Goal: Information Seeking & Learning: Understand process/instructions

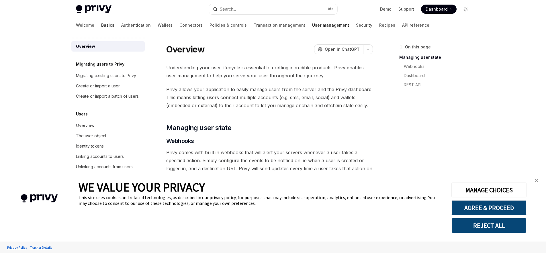
click at [101, 25] on link "Basics" at bounding box center [107, 25] width 13 height 14
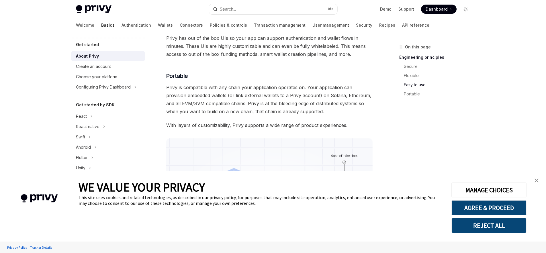
scroll to position [381, 0]
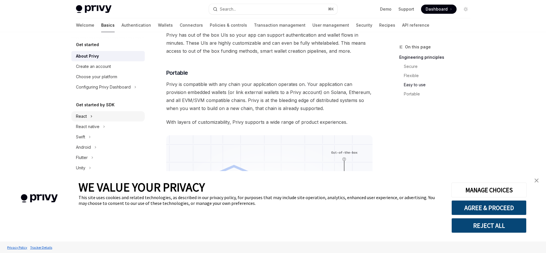
click at [83, 115] on div "React" at bounding box center [81, 116] width 11 height 7
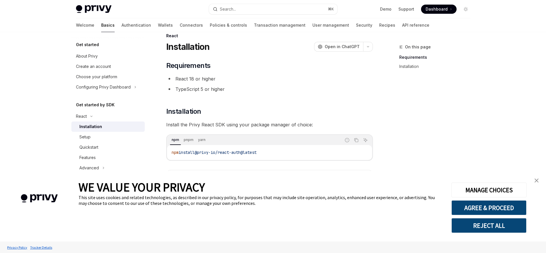
scroll to position [36, 0]
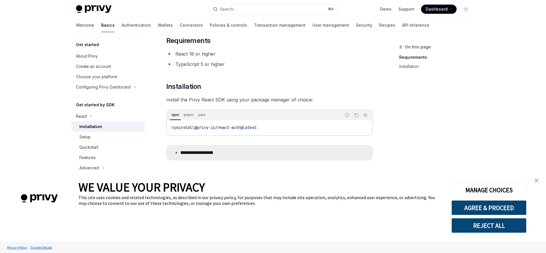
click at [177, 152] on icon at bounding box center [175, 152] width 3 height 3
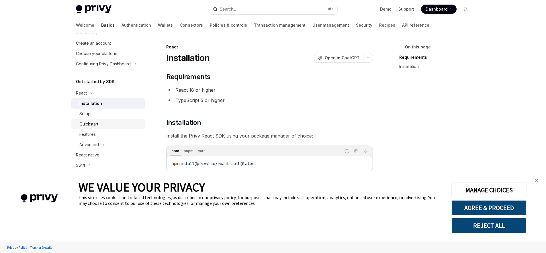
scroll to position [124, 0]
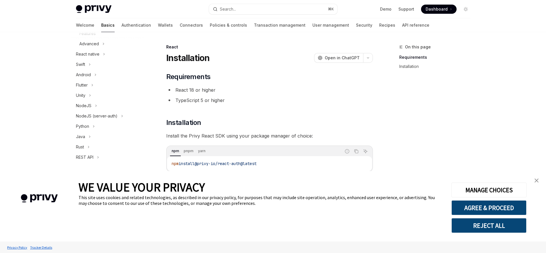
click at [459, 130] on div "On this page Requirements Installation" at bounding box center [430, 148] width 87 height 209
click at [402, 27] on link "API reference" at bounding box center [415, 25] width 27 height 14
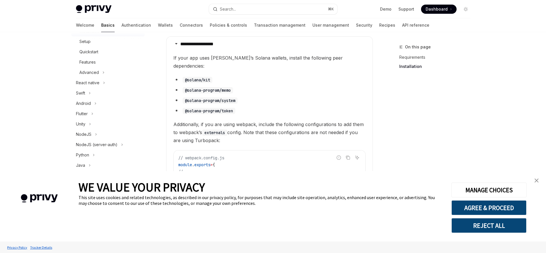
scroll to position [92, 0]
click at [90, 77] on div "Advanced" at bounding box center [88, 75] width 19 height 7
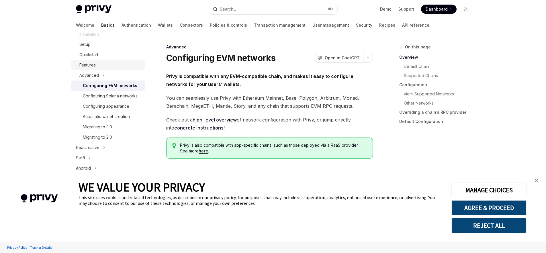
click at [86, 66] on div "Features" at bounding box center [87, 65] width 16 height 7
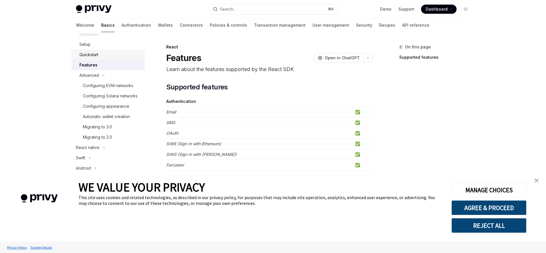
click at [87, 57] on div "Quickstart" at bounding box center [88, 54] width 19 height 7
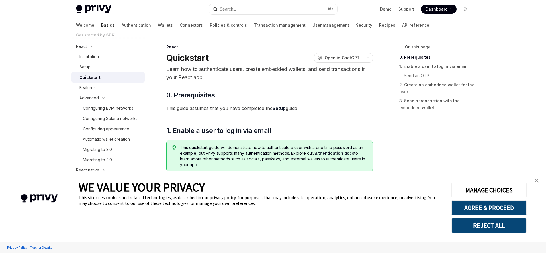
scroll to position [64, 0]
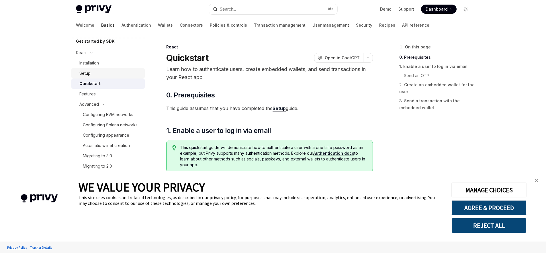
click at [85, 73] on div "Setup" at bounding box center [84, 73] width 11 height 7
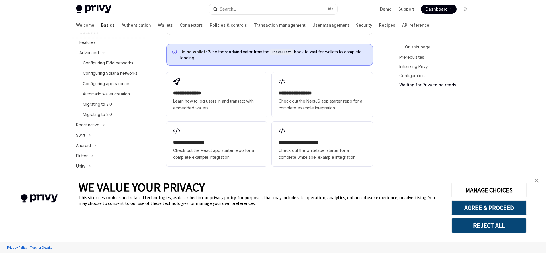
scroll to position [101, 0]
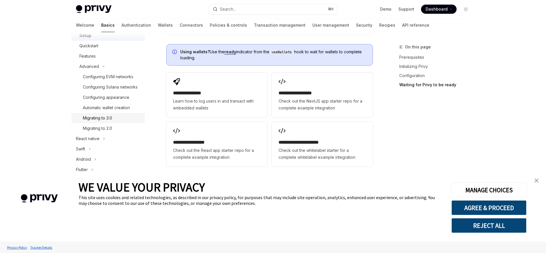
click at [105, 121] on div "Migrating to 3.0" at bounding box center [97, 118] width 29 height 7
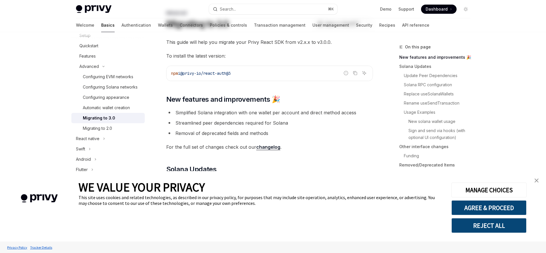
scroll to position [35, 0]
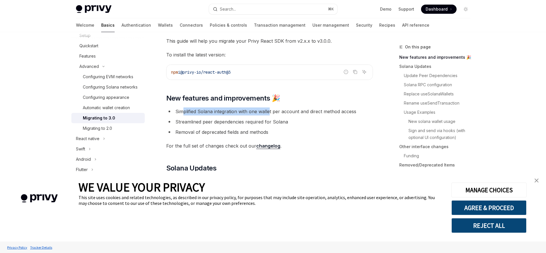
drag, startPoint x: 182, startPoint y: 112, endPoint x: 269, endPoint y: 112, distance: 86.8
click at [269, 112] on li "Simplified Solana integration with one wallet per account and direct method acc…" at bounding box center [269, 111] width 206 height 8
drag, startPoint x: 273, startPoint y: 111, endPoint x: 293, endPoint y: 112, distance: 20.1
click at [293, 112] on li "Simplified Solana integration with one wallet per account and direct method acc…" at bounding box center [269, 111] width 206 height 8
drag, startPoint x: 244, startPoint y: 111, endPoint x: 335, endPoint y: 113, distance: 91.7
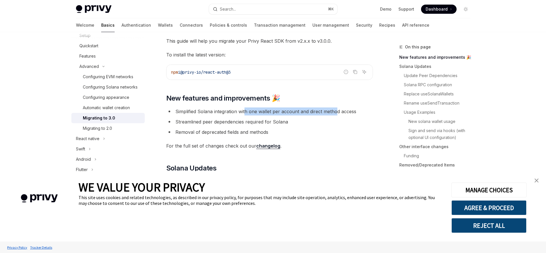
click at [335, 113] on li "Simplified Solana integration with one wallet per account and direct method acc…" at bounding box center [269, 111] width 206 height 8
click at [288, 113] on li "Simplified Solana integration with one wallet per account and direct method acc…" at bounding box center [269, 111] width 206 height 8
click at [278, 111] on li "Simplified Solana integration with one wallet per account and direct method acc…" at bounding box center [269, 111] width 206 height 8
drag, startPoint x: 180, startPoint y: 111, endPoint x: 256, endPoint y: 114, distance: 76.2
click at [256, 114] on li "Simplified Solana integration with one wallet per account and direct method acc…" at bounding box center [269, 111] width 206 height 8
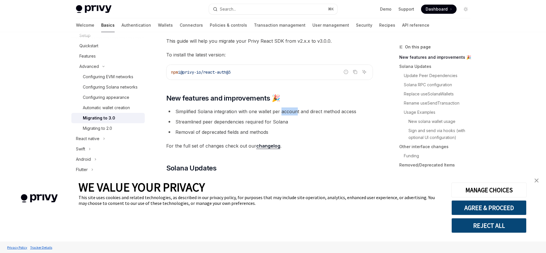
drag, startPoint x: 280, startPoint y: 112, endPoint x: 296, endPoint y: 112, distance: 15.8
click at [296, 112] on li "Simplified Solana integration with one wallet per account and direct method acc…" at bounding box center [269, 111] width 206 height 8
drag, startPoint x: 253, startPoint y: 112, endPoint x: 284, endPoint y: 112, distance: 30.9
click at [284, 112] on li "Simplified Solana integration with one wallet per account and direct method acc…" at bounding box center [269, 111] width 206 height 8
drag, startPoint x: 182, startPoint y: 122, endPoint x: 275, endPoint y: 123, distance: 93.6
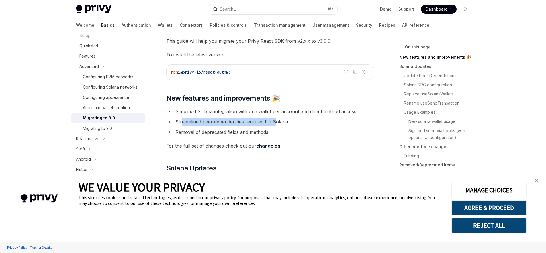
click at [275, 123] on li "Streamlined peer dependencies required for Solana" at bounding box center [269, 122] width 206 height 8
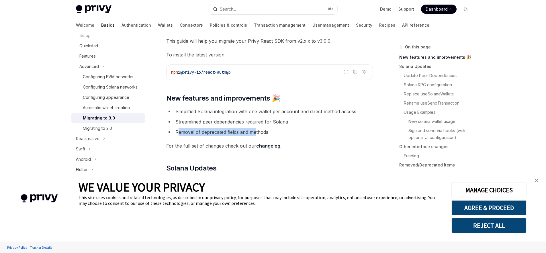
drag, startPoint x: 179, startPoint y: 131, endPoint x: 256, endPoint y: 131, distance: 77.6
click at [256, 131] on li "Removal of deprecated fields and methods" at bounding box center [269, 132] width 206 height 8
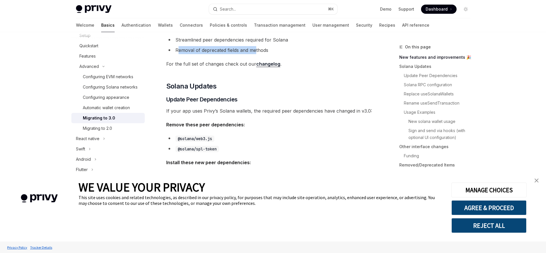
scroll to position [141, 0]
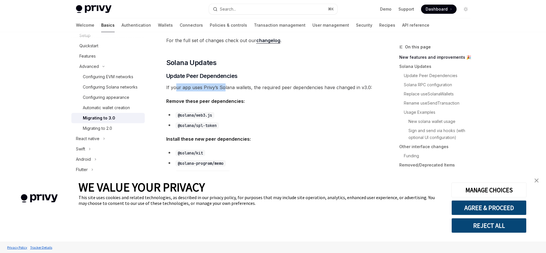
drag, startPoint x: 176, startPoint y: 88, endPoint x: 223, endPoint y: 88, distance: 47.5
click at [223, 88] on span "If your app uses Privy’s Solana wallets, the required peer dependencies have ch…" at bounding box center [269, 87] width 206 height 8
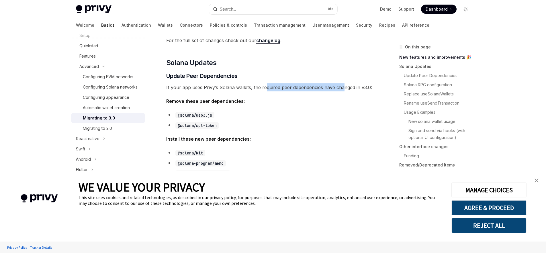
drag, startPoint x: 267, startPoint y: 88, endPoint x: 341, endPoint y: 88, distance: 73.3
click at [341, 88] on span "If your app uses Privy’s Solana wallets, the required peer dependencies have ch…" at bounding box center [269, 87] width 206 height 8
drag, startPoint x: 178, startPoint y: 101, endPoint x: 230, endPoint y: 103, distance: 51.9
click at [230, 103] on strong "Remove these peer dependencies:" at bounding box center [205, 101] width 78 height 6
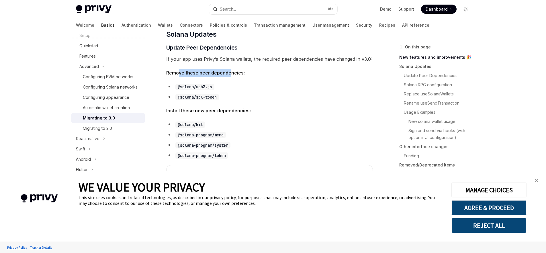
scroll to position [172, 0]
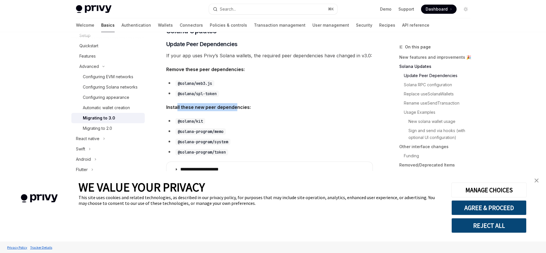
drag, startPoint x: 177, startPoint y: 106, endPoint x: 235, endPoint y: 107, distance: 58.1
click at [235, 107] on strong "Install these new peer dependencies:" at bounding box center [208, 107] width 84 height 6
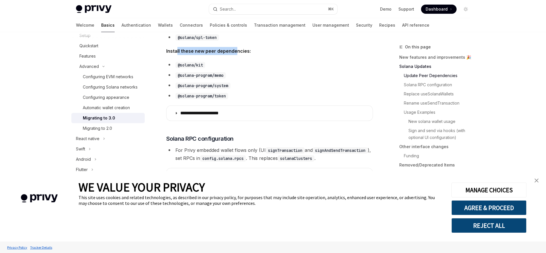
scroll to position [278, 0]
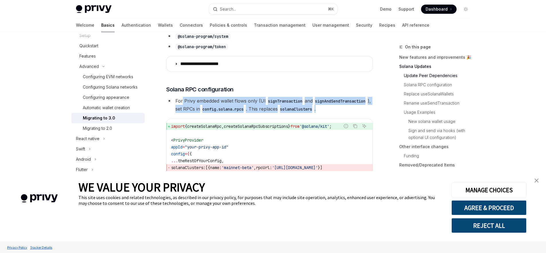
drag, startPoint x: 182, startPoint y: 100, endPoint x: 227, endPoint y: 117, distance: 47.5
click at [227, 113] on li "For Privy embedded wallet flows only (UI signTransaction and signAndSendTransac…" at bounding box center [269, 105] width 206 height 16
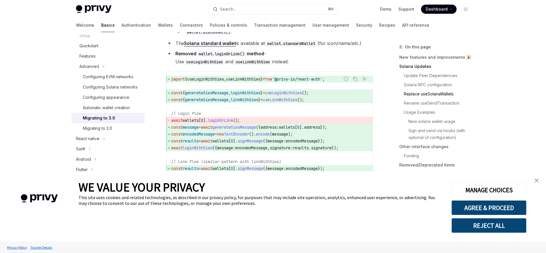
scroll to position [704, 0]
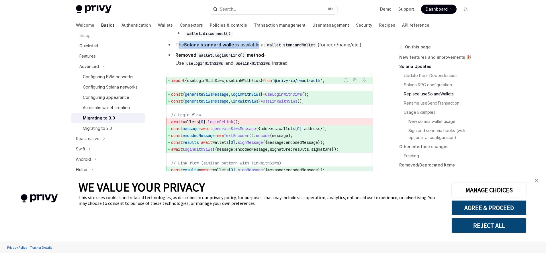
drag, startPoint x: 178, startPoint y: 59, endPoint x: 259, endPoint y: 61, distance: 80.5
click at [259, 49] on li "The Solana standard wallet is available at wallet.standardWallet (for icon/name…" at bounding box center [269, 45] width 206 height 8
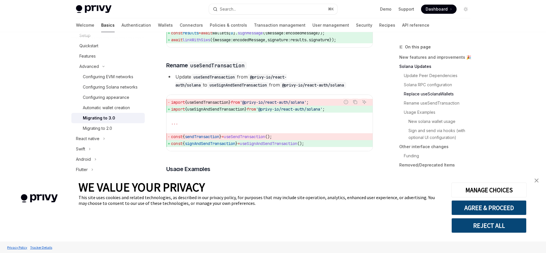
scroll to position [847, 0]
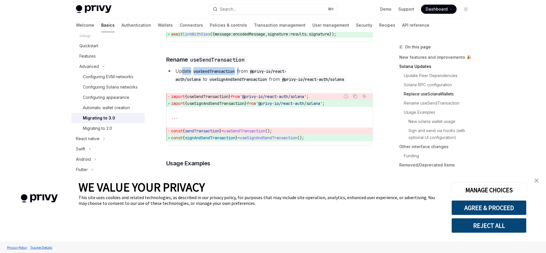
drag, startPoint x: 182, startPoint y: 86, endPoint x: 241, endPoint y: 86, distance: 59.6
click at [241, 83] on li "Update useSendTransaction from @privy-io/react-auth/solana to useSignAndSendTra…" at bounding box center [269, 75] width 206 height 16
drag, startPoint x: 181, startPoint y: 94, endPoint x: 222, endPoint y: 94, distance: 41.2
click at [222, 82] on code "useSignAndSendTransaction" at bounding box center [238, 79] width 62 height 6
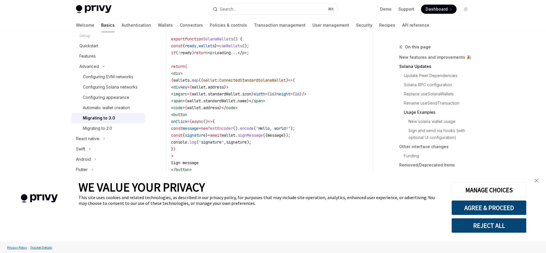
scroll to position [1005, 0]
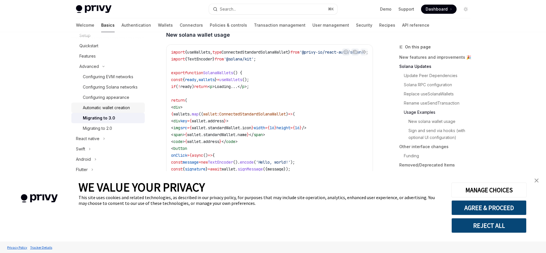
click at [114, 111] on div "Automatic wallet creation" at bounding box center [106, 107] width 47 height 7
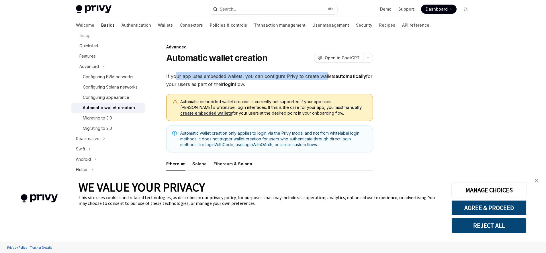
drag, startPoint x: 175, startPoint y: 77, endPoint x: 324, endPoint y: 75, distance: 149.8
click at [324, 75] on span "If your app uses embedded wallets, you can configure Privy to create wallets au…" at bounding box center [269, 80] width 206 height 16
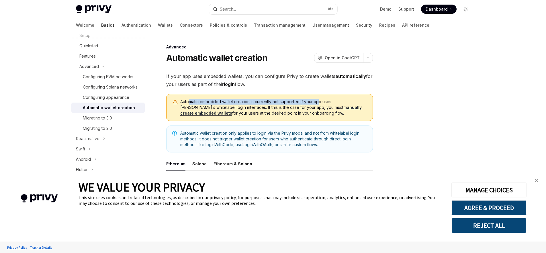
drag, startPoint x: 189, startPoint y: 102, endPoint x: 320, endPoint y: 101, distance: 130.3
click at [320, 101] on span "Automatic embedded wallet creation is currently not supported if your app uses …" at bounding box center [273, 107] width 186 height 17
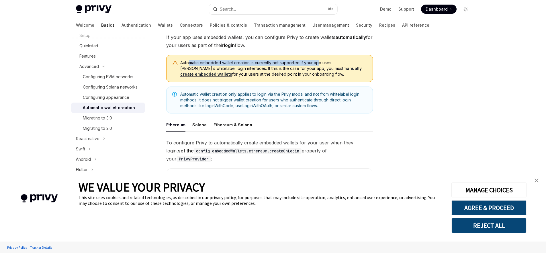
scroll to position [42, 0]
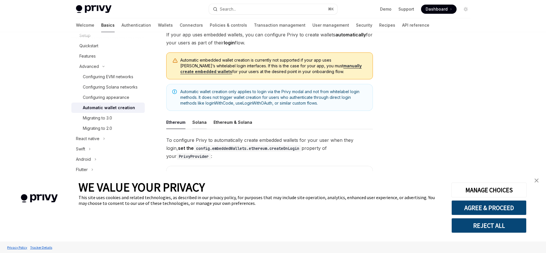
click at [198, 123] on div "Solana" at bounding box center [199, 121] width 14 height 13
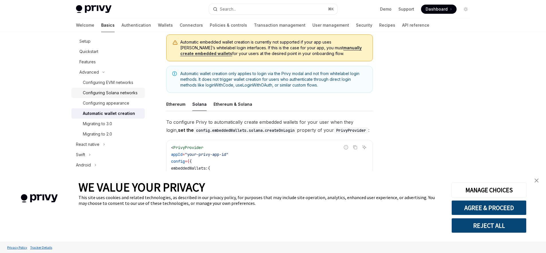
scroll to position [95, 0]
click at [101, 96] on div "Configuring Solana networks" at bounding box center [110, 93] width 55 height 7
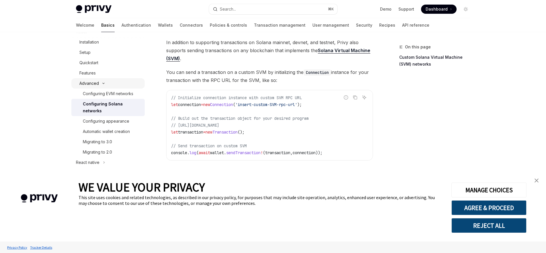
scroll to position [83, 0]
click at [90, 72] on div "Features" at bounding box center [87, 74] width 16 height 7
type textarea "*"
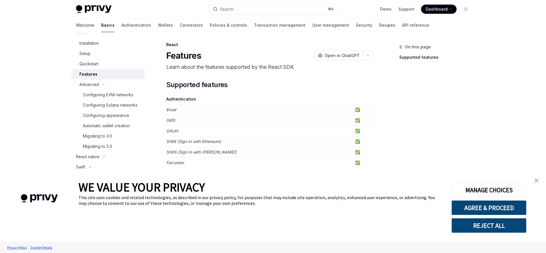
scroll to position [10, 0]
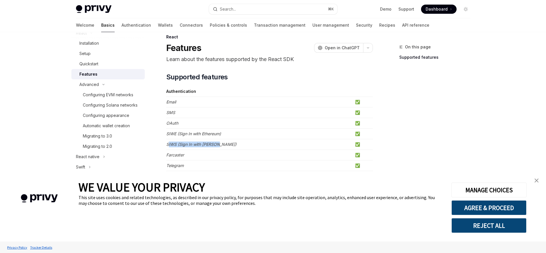
drag, startPoint x: 168, startPoint y: 144, endPoint x: 288, endPoint y: 147, distance: 119.7
click at [288, 147] on td "SIWS (Sign In with [PERSON_NAME])" at bounding box center [259, 144] width 186 height 11
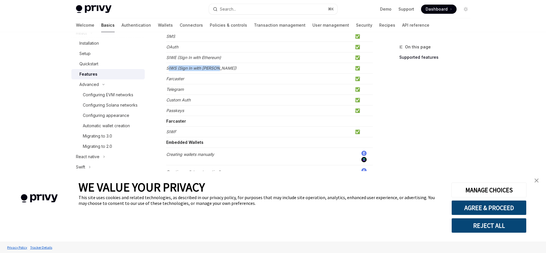
scroll to position [92, 0]
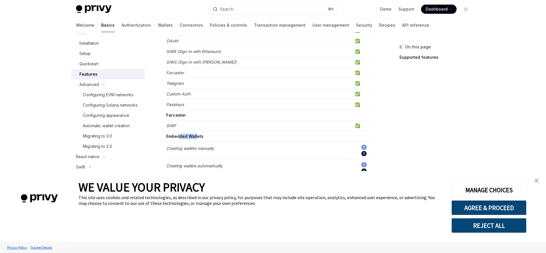
drag, startPoint x: 180, startPoint y: 136, endPoint x: 196, endPoint y: 137, distance: 16.7
click at [196, 137] on strong "Embedded Wallets" at bounding box center [184, 136] width 37 height 5
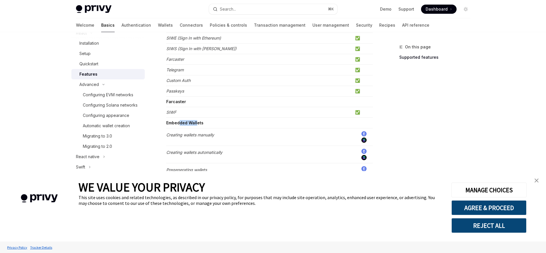
scroll to position [114, 0]
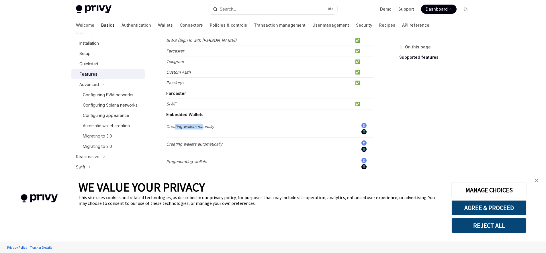
drag, startPoint x: 175, startPoint y: 127, endPoint x: 203, endPoint y: 128, distance: 28.4
click at [203, 128] on em "Creating wallets manually" at bounding box center [190, 126] width 48 height 5
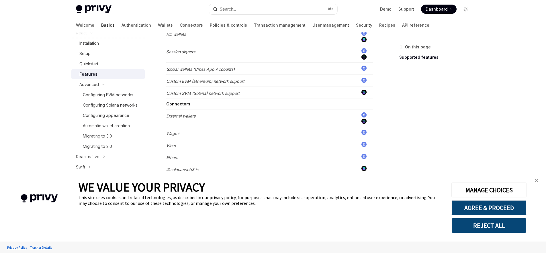
scroll to position [394, 0]
drag, startPoint x: 174, startPoint y: 115, endPoint x: 199, endPoint y: 115, distance: 25.8
click at [199, 115] on td "External wallets" at bounding box center [259, 117] width 186 height 17
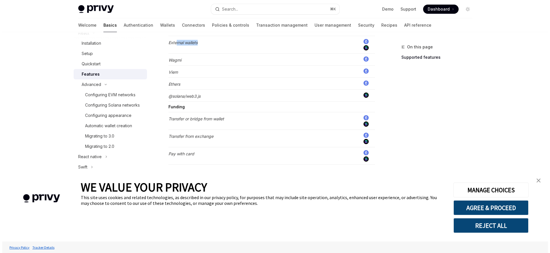
scroll to position [459, 0]
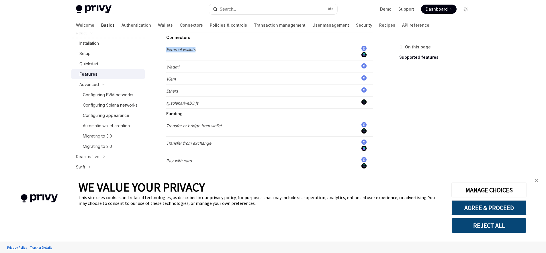
drag, startPoint x: 167, startPoint y: 49, endPoint x: 218, endPoint y: 51, distance: 50.7
click at [218, 51] on td "External wallets" at bounding box center [259, 51] width 186 height 17
copy em "External wallets"
click at [238, 8] on button "Search... ⌘ K" at bounding box center [273, 9] width 128 height 10
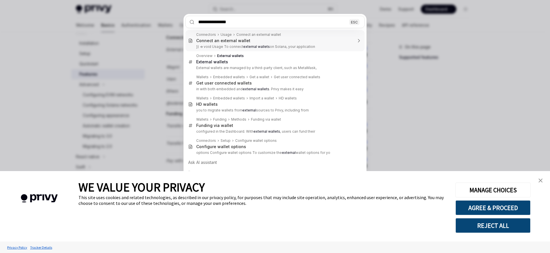
drag, startPoint x: 201, startPoint y: 21, endPoint x: 193, endPoint y: 22, distance: 8.0
click at [193, 22] on div "**********" at bounding box center [275, 22] width 183 height 16
type input "**********"
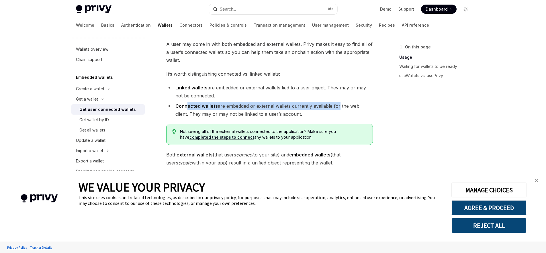
drag, startPoint x: 186, startPoint y: 107, endPoint x: 335, endPoint y: 108, distance: 149.8
click at [335, 108] on li "Connected wallets are embedded or external wallets currently available for the …" at bounding box center [269, 110] width 206 height 16
drag, startPoint x: 184, startPoint y: 115, endPoint x: 241, endPoint y: 116, distance: 57.6
click at [241, 116] on li "Connected wallets are embedded or external wallets currently available for the …" at bounding box center [269, 110] width 206 height 16
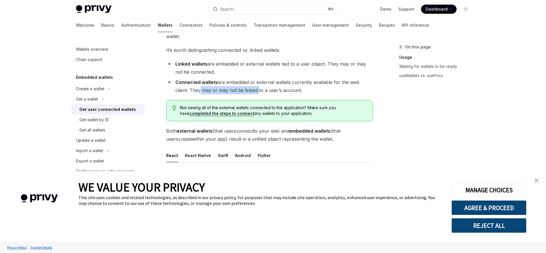
scroll to position [57, 0]
drag, startPoint x: 182, startPoint y: 129, endPoint x: 284, endPoint y: 131, distance: 101.7
click at [284, 131] on span "Both external wallets (that users connect to your site) and embedded wallets (t…" at bounding box center [269, 134] width 206 height 16
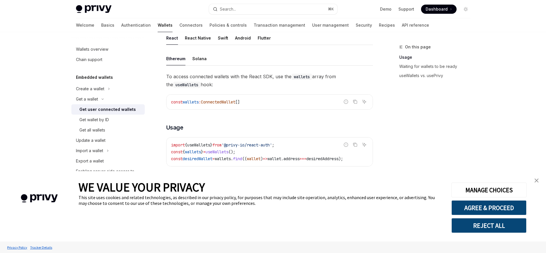
scroll to position [198, 0]
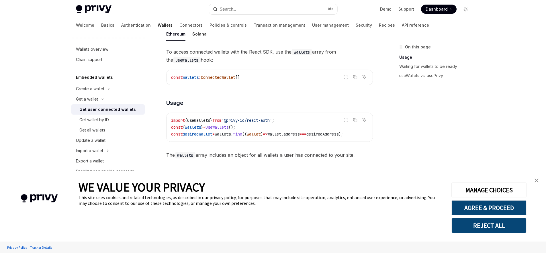
click at [223, 78] on span "ConnectedWallet" at bounding box center [218, 77] width 34 height 5
copy span "ConnectedWallet"
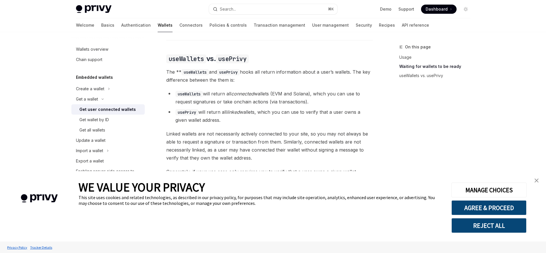
scroll to position [465, 0]
drag, startPoint x: 182, startPoint y: 97, endPoint x: 262, endPoint y: 97, distance: 80.8
click at [262, 97] on li "useWallets will return all connected wallets (EVM and Solana), which you can us…" at bounding box center [269, 98] width 206 height 16
drag, startPoint x: 281, startPoint y: 95, endPoint x: 300, endPoint y: 97, distance: 19.5
click at [300, 97] on li "useWallets will return all connected wallets (EVM and Solana), which you can us…" at bounding box center [269, 98] width 206 height 16
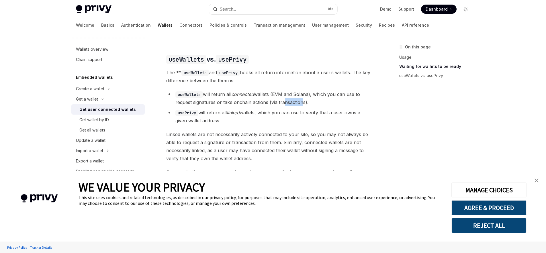
scroll to position [513, 0]
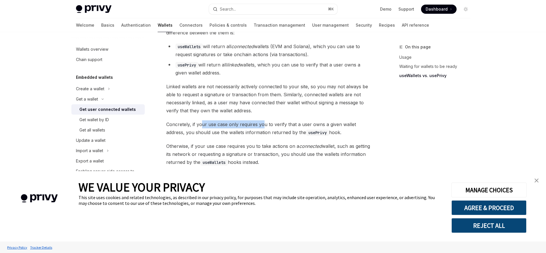
drag, startPoint x: 201, startPoint y: 120, endPoint x: 262, endPoint y: 120, distance: 60.7
click at [262, 120] on span "Concretely, if your use case only requires you to verify that a user owns a giv…" at bounding box center [269, 128] width 206 height 16
drag, startPoint x: 300, startPoint y: 141, endPoint x: 326, endPoint y: 141, distance: 25.5
click at [326, 142] on span "Otherwise, if your use case requires you to take actions on a connected wallet,…" at bounding box center [269, 154] width 206 height 24
drag, startPoint x: 189, startPoint y: 150, endPoint x: 263, endPoint y: 150, distance: 74.5
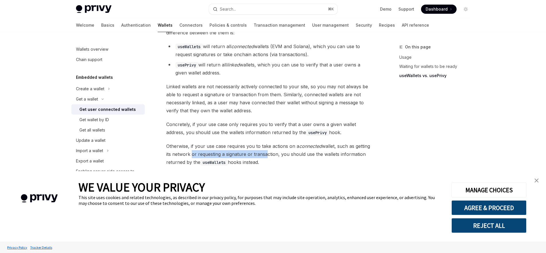
click at [263, 150] on span "Otherwise, if your use case requires you to take actions on a connected wallet,…" at bounding box center [269, 154] width 206 height 24
click at [215, 159] on code "useWallets" at bounding box center [213, 162] width 27 height 6
copy code "useWallets"
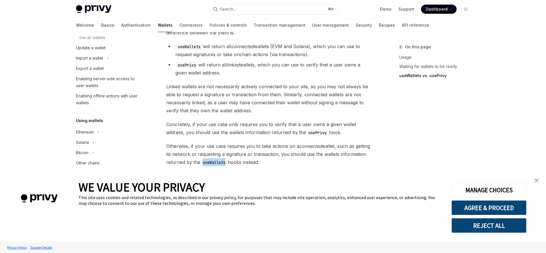
scroll to position [94, 0]
click at [88, 141] on div "Solana" at bounding box center [82, 141] width 13 height 7
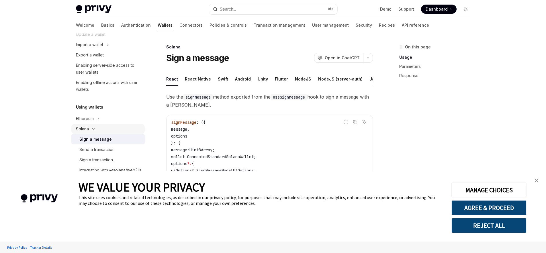
scroll to position [107, 0]
click at [108, 149] on div "Send a transaction" at bounding box center [96, 148] width 35 height 7
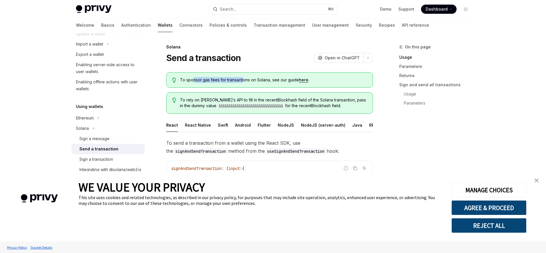
drag, startPoint x: 194, startPoint y: 81, endPoint x: 242, endPoint y: 82, distance: 48.4
click at [242, 82] on span "To sponsor gas fees for transactions on Solana, see our guide here ." at bounding box center [273, 80] width 186 height 6
click at [301, 106] on span "To rely on Privy’s API to fill in the recentBlockhash field of the Solana trans…" at bounding box center [273, 103] width 186 height 12
drag, startPoint x: 192, startPoint y: 100, endPoint x: 300, endPoint y: 100, distance: 108.0
click at [300, 100] on span "To rely on Privy’s API to fill in the recentBlockhash field of the Solana trans…" at bounding box center [273, 103] width 186 height 12
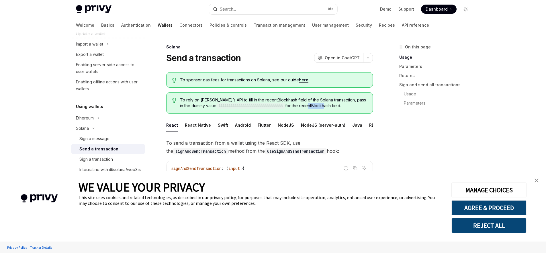
drag, startPoint x: 298, startPoint y: 106, endPoint x: 316, endPoint y: 106, distance: 18.1
click at [316, 106] on span "To rely on Privy’s API to fill in the recentBlockhash field of the Solana trans…" at bounding box center [273, 103] width 186 height 12
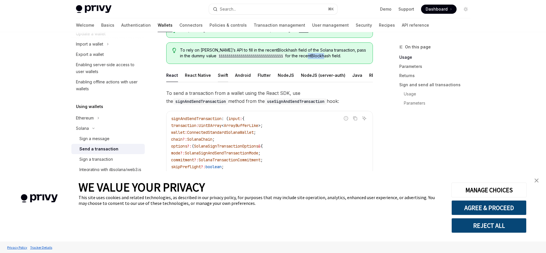
scroll to position [53, 0]
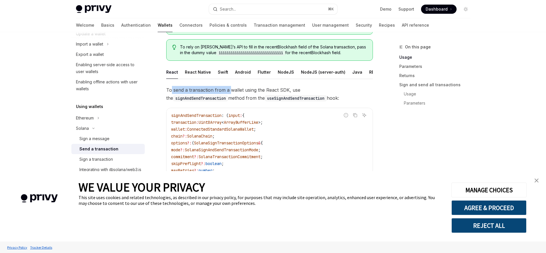
drag, startPoint x: 170, startPoint y: 94, endPoint x: 231, endPoint y: 95, distance: 60.4
click at [231, 95] on span "To send a transaction from a wallet using the React SDK, use the signAndSendTra…" at bounding box center [269, 94] width 206 height 16
click at [236, 95] on span "To send a transaction from a wallet using the React SDK, use the signAndSendTra…" at bounding box center [269, 94] width 206 height 16
click at [228, 95] on code "signAndSendTransaction" at bounding box center [200, 98] width 55 height 6
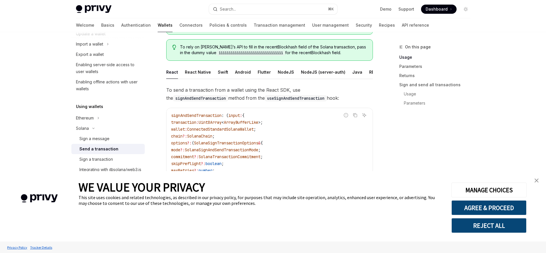
click at [265, 101] on code "useSignAndSendTransaction" at bounding box center [296, 98] width 62 height 6
copy code "useSignAndSendTransaction"
click at [228, 95] on code "signAndSendTransaction" at bounding box center [200, 98] width 55 height 6
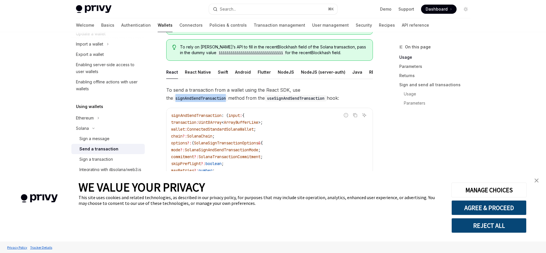
copy code "signAndSendTransaction"
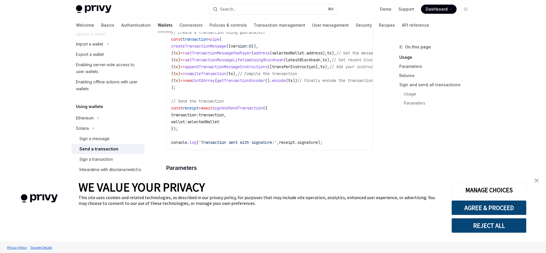
scroll to position [499, 0]
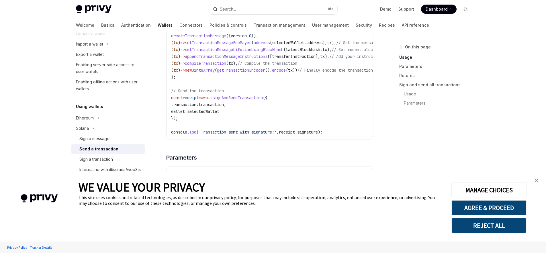
click at [252, 100] on span "signAndSendTransaction" at bounding box center [237, 97] width 50 height 5
copy span "signAndSendTransaction"
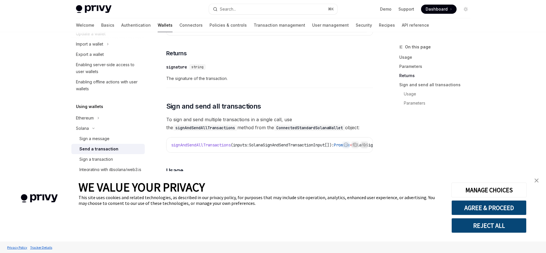
scroll to position [812, 0]
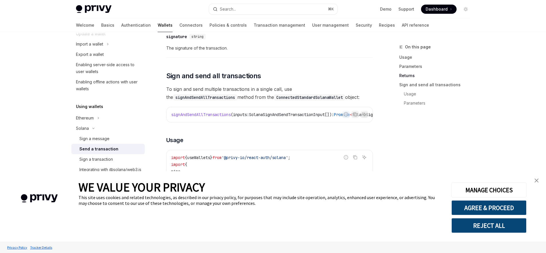
click at [274, 101] on code "ConnectedStandardSolanaWallet" at bounding box center [309, 97] width 71 height 6
copy code "ConnectedStandardSolanaWallet"
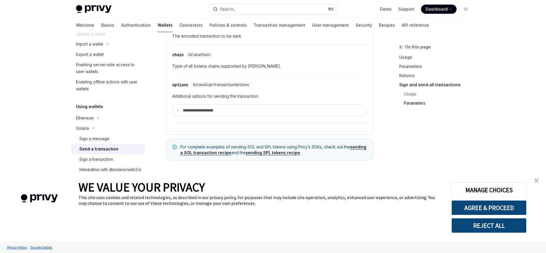
scroll to position [1459, 0]
drag, startPoint x: 188, startPoint y: 147, endPoint x: 326, endPoint y: 148, distance: 138.0
click at [326, 148] on span "For complete examples of sending SOL and SPL tokens using Privy’s SDKs, check o…" at bounding box center [273, 149] width 186 height 11
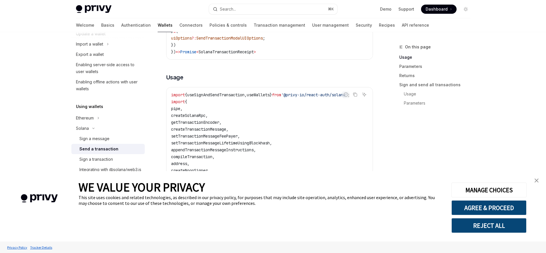
scroll to position [204, 0]
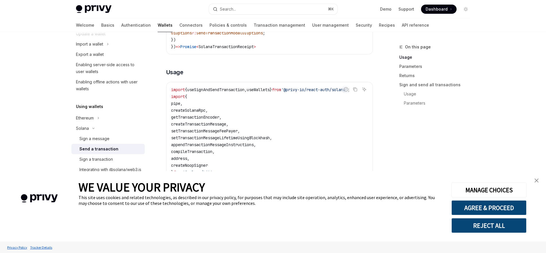
click at [266, 92] on span "useWallets" at bounding box center [258, 89] width 23 height 5
click at [219, 92] on span "useSignAndSendTransaction" at bounding box center [215, 89] width 57 height 5
copy span "useSignAndSendTransaction"
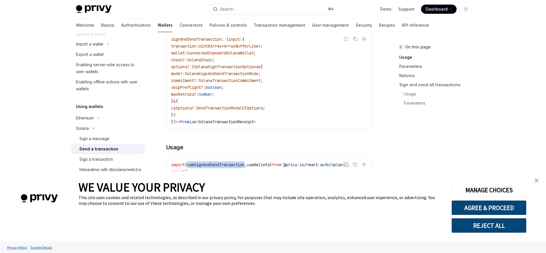
scroll to position [0, 0]
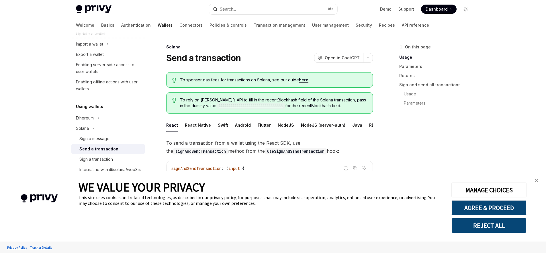
click at [302, 80] on link "here" at bounding box center [303, 79] width 9 height 5
type textarea "*"
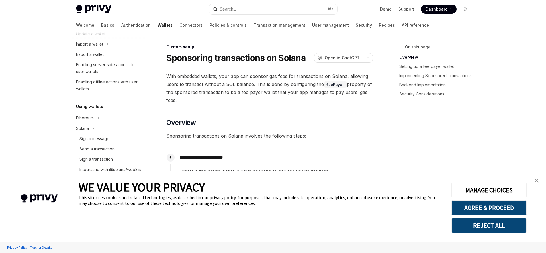
scroll to position [363, 0]
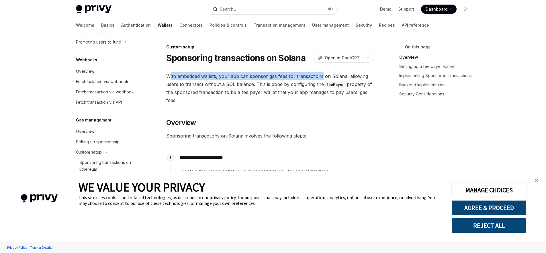
drag, startPoint x: 168, startPoint y: 76, endPoint x: 320, endPoint y: 79, distance: 152.1
click at [320, 79] on span "With embedded wallets, your app can sponsor gas fees for transactions on Solana…" at bounding box center [269, 88] width 206 height 32
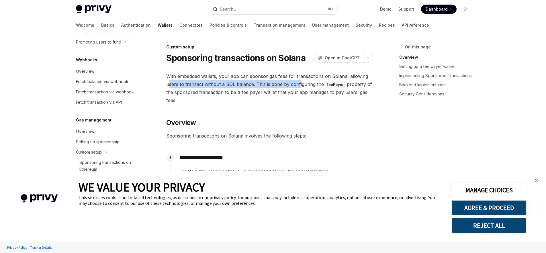
drag, startPoint x: 168, startPoint y: 85, endPoint x: 298, endPoint y: 86, distance: 130.6
click at [298, 86] on span "With embedded wallets, your app can sponsor gas fees for transactions on Solana…" at bounding box center [269, 88] width 206 height 32
click at [281, 88] on span "With embedded wallets, your app can sponsor gas fees for transactions on Solana…" at bounding box center [269, 88] width 206 height 32
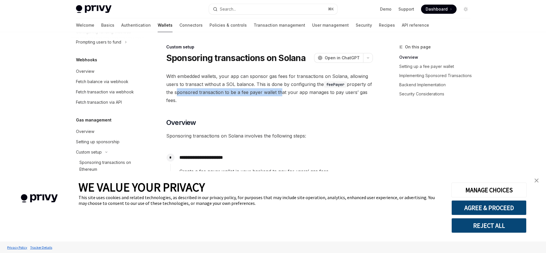
drag, startPoint x: 181, startPoint y: 93, endPoint x: 284, endPoint y: 93, distance: 103.4
click at [284, 93] on span "With embedded wallets, your app can sponsor gas fees for transactions on Solana…" at bounding box center [269, 88] width 206 height 32
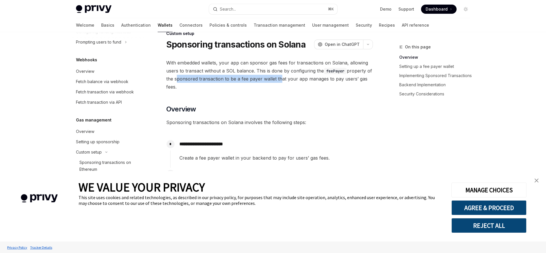
scroll to position [14, 0]
drag, startPoint x: 172, startPoint y: 122, endPoint x: 201, endPoint y: 123, distance: 28.9
click at [201, 123] on span "Sponsoring transactions on Solana involves the following steps:" at bounding box center [269, 122] width 206 height 8
drag, startPoint x: 230, startPoint y: 122, endPoint x: 267, endPoint y: 123, distance: 37.5
click at [267, 123] on span "Sponsoring transactions on Solana involves the following steps:" at bounding box center [269, 122] width 206 height 8
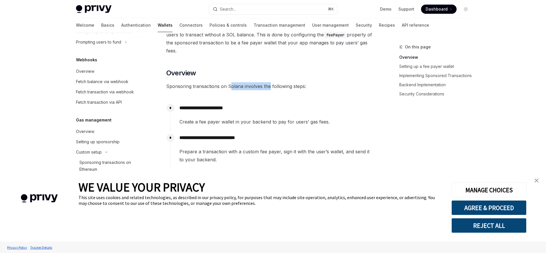
scroll to position [54, 0]
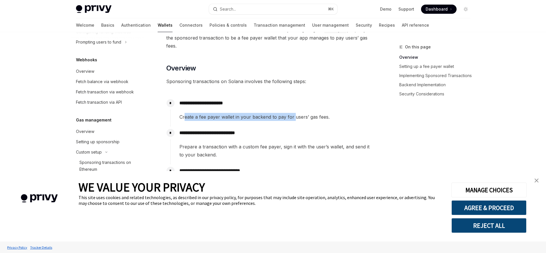
drag, startPoint x: 185, startPoint y: 118, endPoint x: 292, endPoint y: 119, distance: 107.7
click at [292, 119] on span "Create a fee payer wallet in your backend to pay for users’ gas fees." at bounding box center [275, 117] width 193 height 8
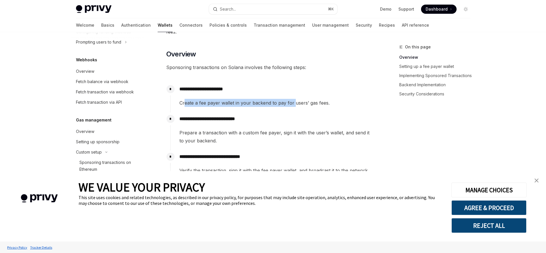
scroll to position [97, 0]
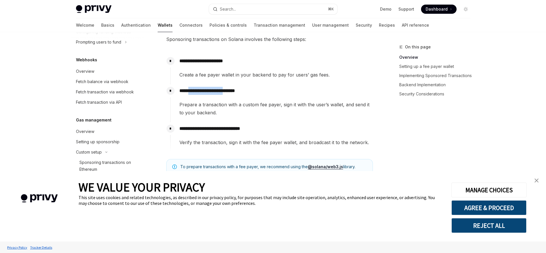
drag, startPoint x: 192, startPoint y: 92, endPoint x: 234, endPoint y: 93, distance: 41.8
click at [234, 93] on p "**********" at bounding box center [275, 91] width 193 height 8
drag, startPoint x: 188, startPoint y: 105, endPoint x: 212, endPoint y: 105, distance: 23.8
click at [212, 105] on span "Prepare a transaction with a custom fee payer, sign it with the user’s wallet, …" at bounding box center [275, 109] width 193 height 16
click at [226, 105] on span "Prepare a transaction with a custom fee payer, sign it with the user’s wallet, …" at bounding box center [275, 109] width 193 height 16
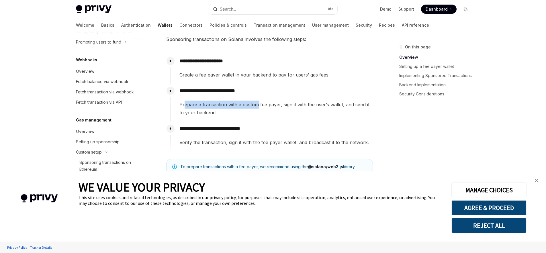
drag, startPoint x: 183, startPoint y: 105, endPoint x: 256, endPoint y: 106, distance: 73.3
click at [256, 106] on span "Prepare a transaction with a custom fee payer, sign it with the user’s wallet, …" at bounding box center [275, 109] width 193 height 16
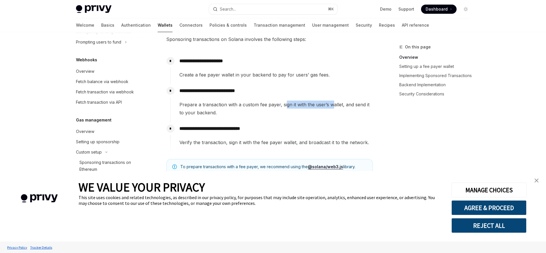
drag, startPoint x: 285, startPoint y: 106, endPoint x: 333, endPoint y: 107, distance: 47.8
click at [333, 107] on span "Prepare a transaction with a custom fee payer, sign it with the user’s wallet, …" at bounding box center [275, 109] width 193 height 16
drag, startPoint x: 186, startPoint y: 112, endPoint x: 214, endPoint y: 114, distance: 28.1
click at [214, 114] on span "Prepare a transaction with a custom fee payer, sign it with the user’s wallet, …" at bounding box center [275, 109] width 193 height 16
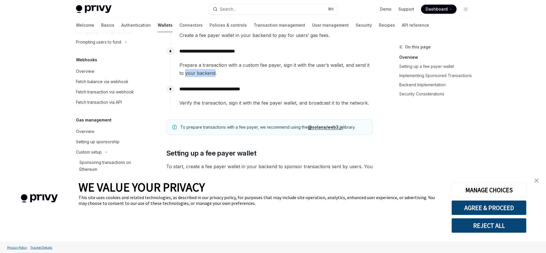
scroll to position [137, 0]
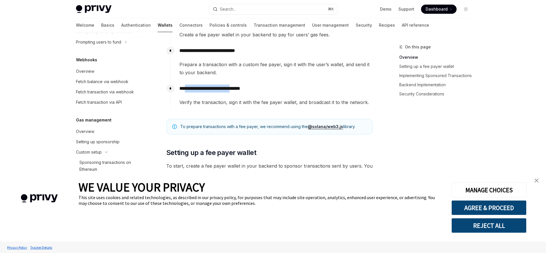
drag, startPoint x: 186, startPoint y: 89, endPoint x: 244, endPoint y: 91, distance: 57.3
click at [244, 91] on p "**********" at bounding box center [275, 88] width 193 height 8
drag, startPoint x: 186, startPoint y: 103, endPoint x: 272, endPoint y: 106, distance: 85.7
click at [272, 106] on span "Verify the transaction, sign it with the fee payer wallet, and broadcast it to …" at bounding box center [275, 102] width 193 height 8
drag, startPoint x: 185, startPoint y: 127, endPoint x: 262, endPoint y: 128, distance: 77.0
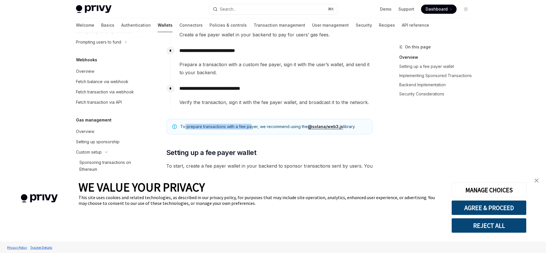
click at [251, 128] on span "To prepare transactions with a fee payer, we recommend using the @solana/web3.j…" at bounding box center [273, 127] width 186 height 6
drag, startPoint x: 265, startPoint y: 128, endPoint x: 289, endPoint y: 129, distance: 24.6
click at [289, 129] on span "To prepare transactions with a fee payer, we recommend using the @solana/web3.j…" at bounding box center [273, 127] width 186 height 6
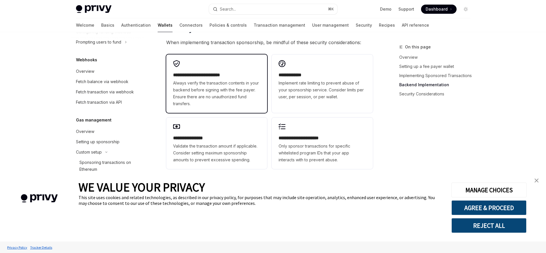
scroll to position [1635, 0]
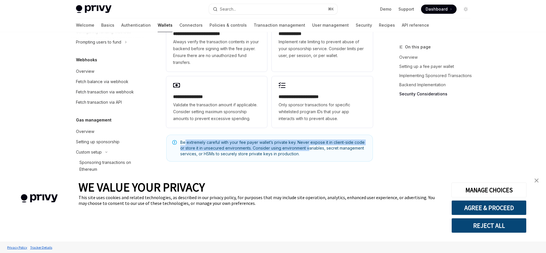
drag, startPoint x: 185, startPoint y: 141, endPoint x: 310, endPoint y: 144, distance: 124.9
click at [310, 144] on span "Be extremely careful with your fee payer wallet’s private key. Never expose it …" at bounding box center [273, 147] width 186 height 17
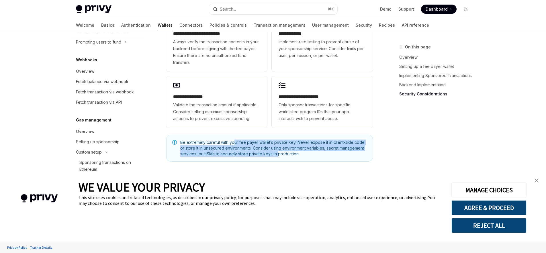
drag, startPoint x: 277, startPoint y: 154, endPoint x: 235, endPoint y: 142, distance: 43.6
click at [235, 142] on span "Be extremely careful with your fee payer wallet’s private key. Never expose it …" at bounding box center [273, 147] width 186 height 17
click at [496, 208] on button "AGREE & PROCEED" at bounding box center [488, 207] width 75 height 15
